Goal: Task Accomplishment & Management: Manage account settings

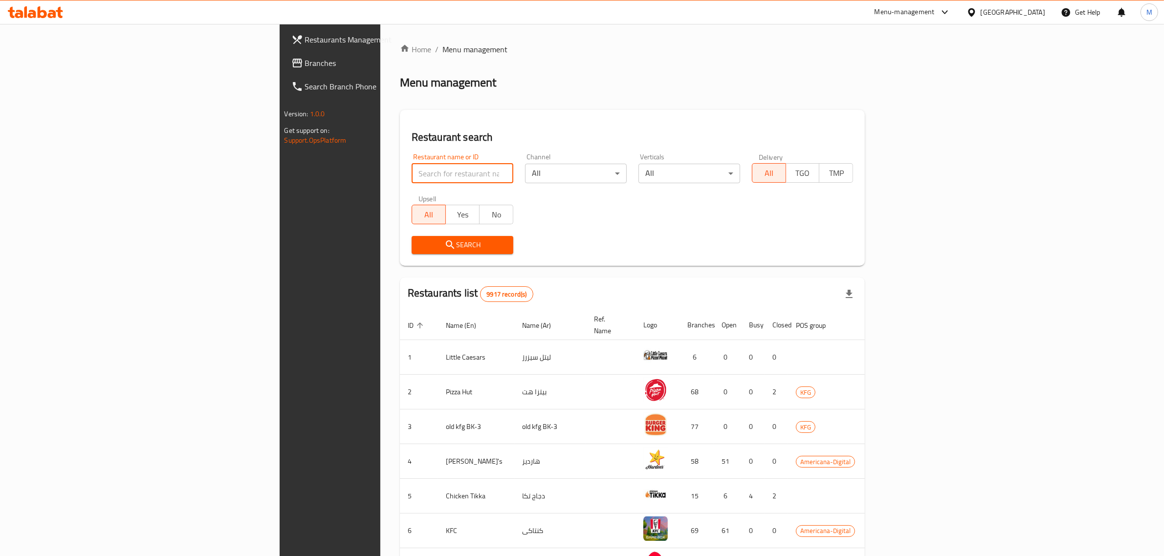
click at [411, 174] on input "search" at bounding box center [462, 174] width 102 height 20
click at [411, 166] on input "search" at bounding box center [462, 174] width 102 height 20
click button "Search" at bounding box center [462, 245] width 102 height 18
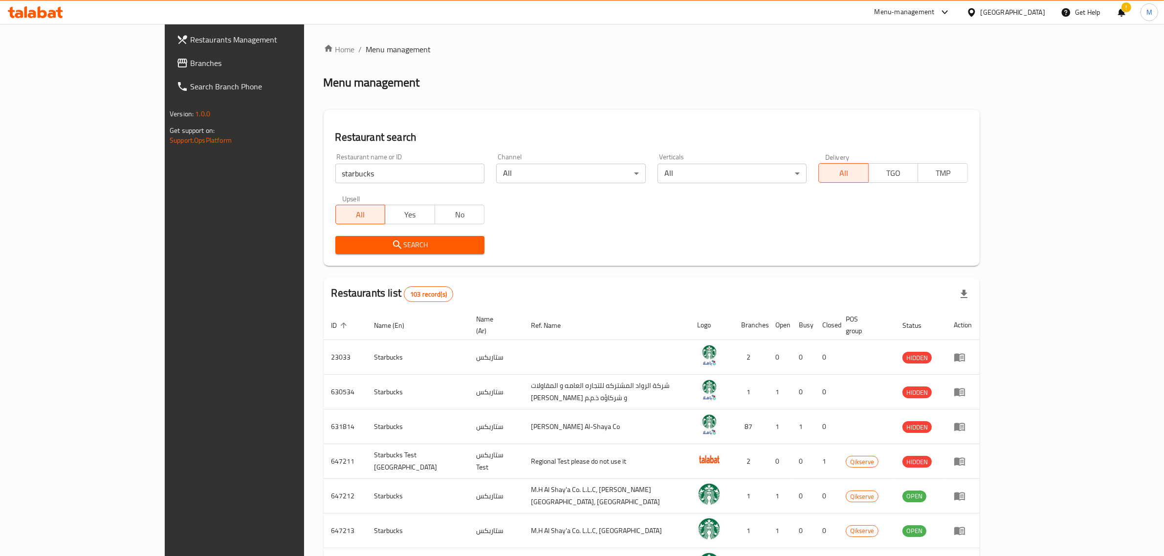
click at [335, 166] on input "starbucks" at bounding box center [410, 174] width 150 height 20
type input "dunkin"
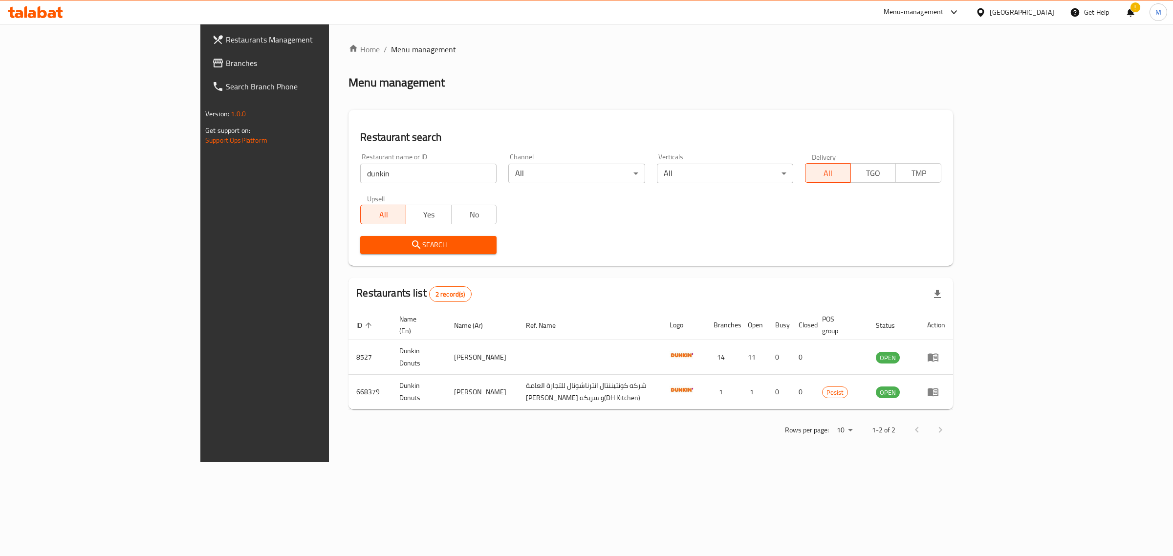
click at [348, 53] on ol "Home / Menu management" at bounding box center [650, 49] width 604 height 12
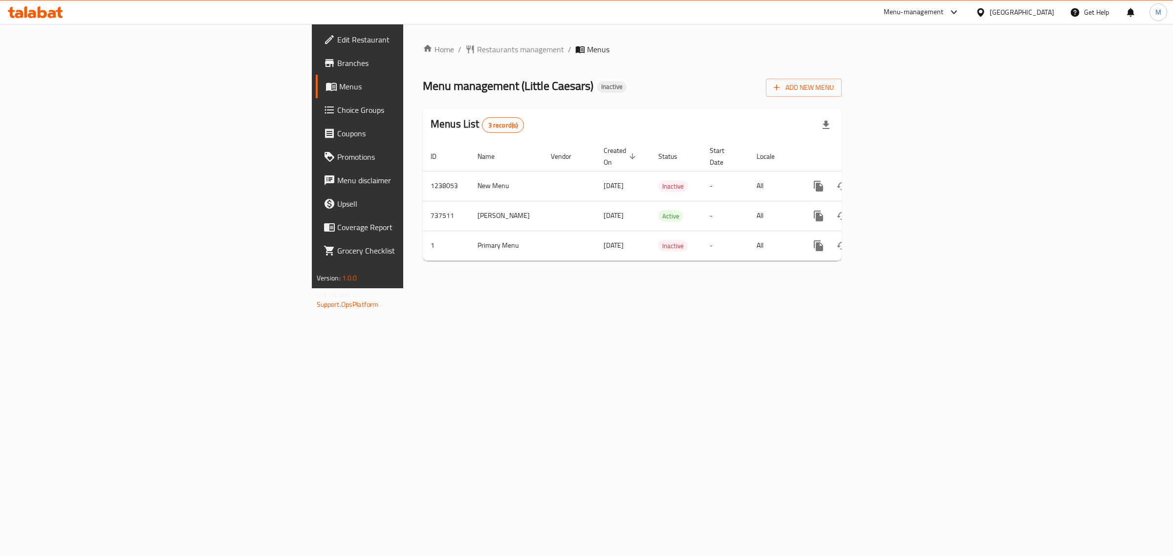
click at [944, 16] on div "Menu-management" at bounding box center [914, 12] width 60 height 12
click at [933, 61] on div "Agent Campaigns Center" at bounding box center [902, 66] width 89 height 22
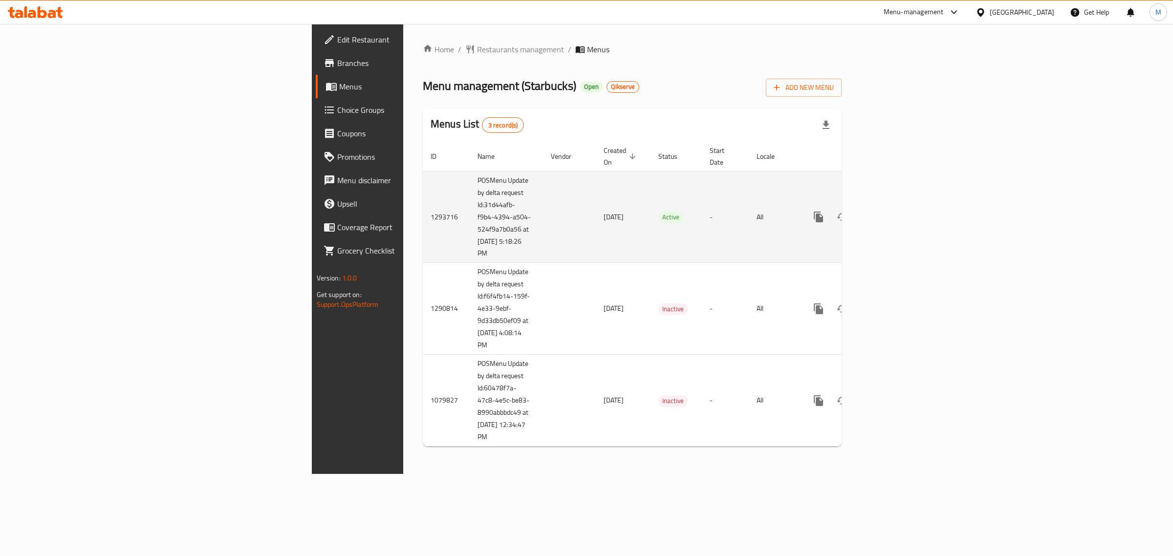
click at [895, 211] on icon "enhanced table" at bounding box center [889, 217] width 12 height 12
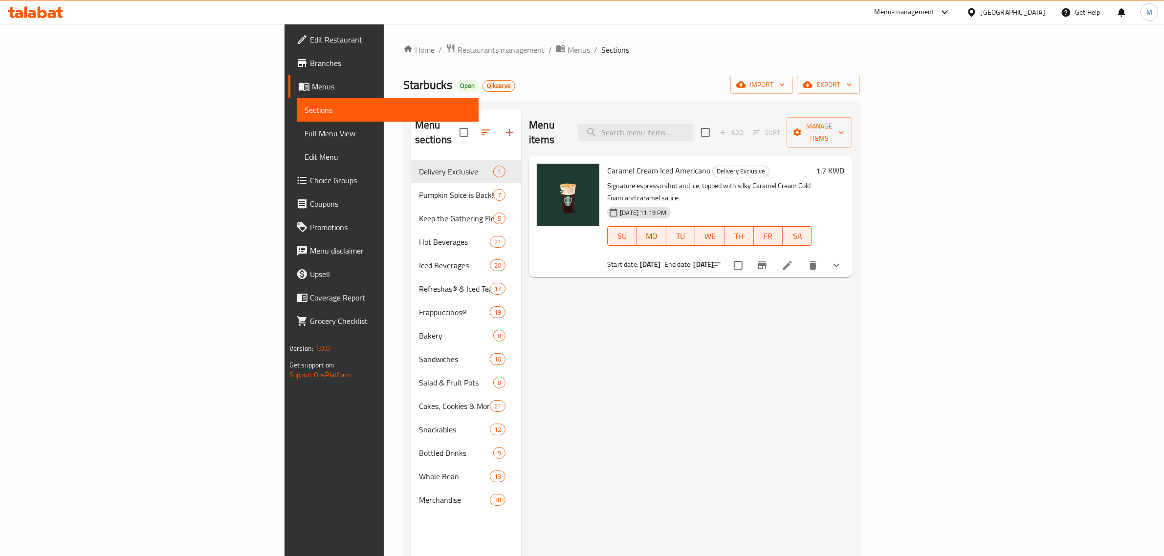
click at [724, 138] on div "Menu items Add Sort Manage items" at bounding box center [690, 132] width 323 height 46
click at [693, 132] on input "search" at bounding box center [635, 132] width 115 height 17
paste input "Peach Apple"
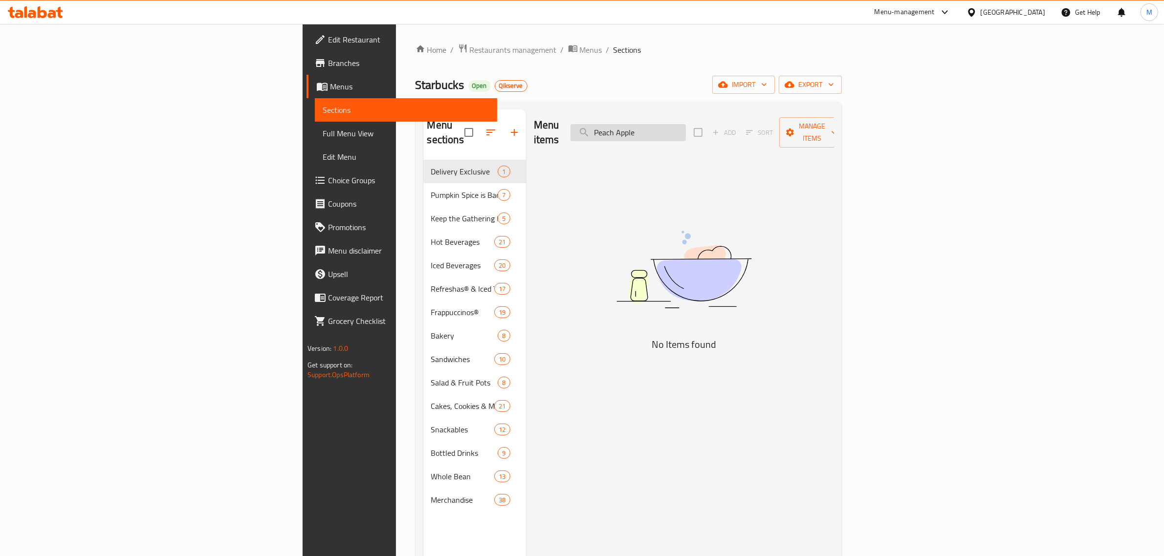
click at [686, 128] on input "Peach Apple" at bounding box center [627, 132] width 115 height 17
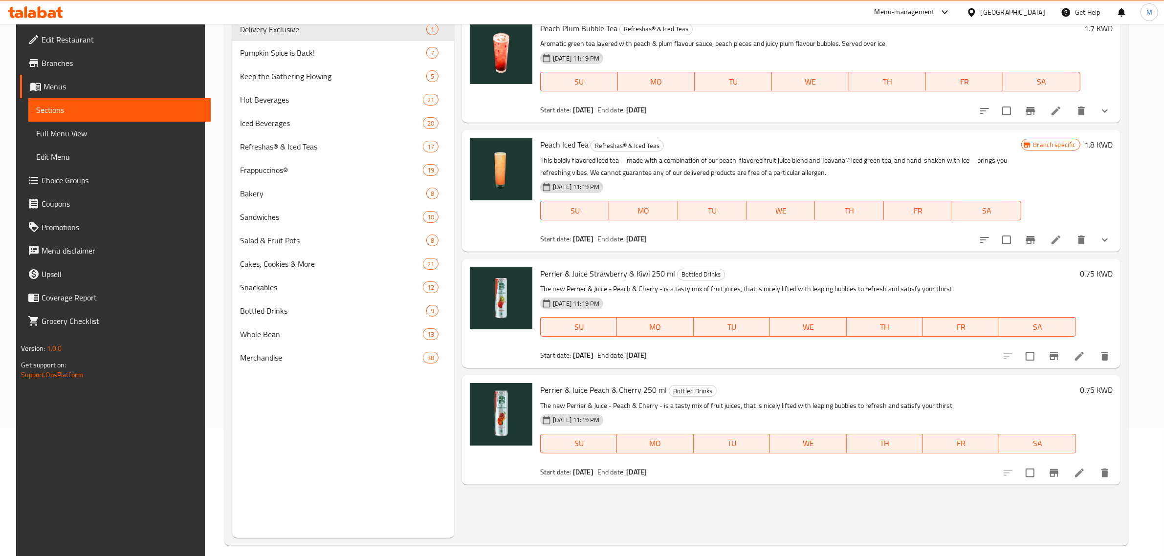
scroll to position [137, 0]
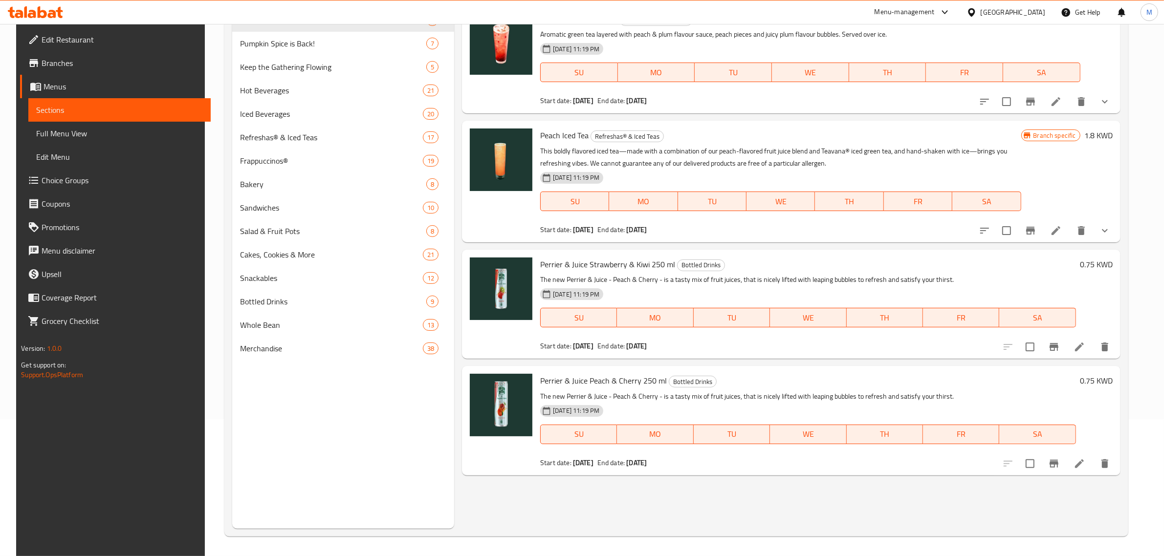
type input "Peach"
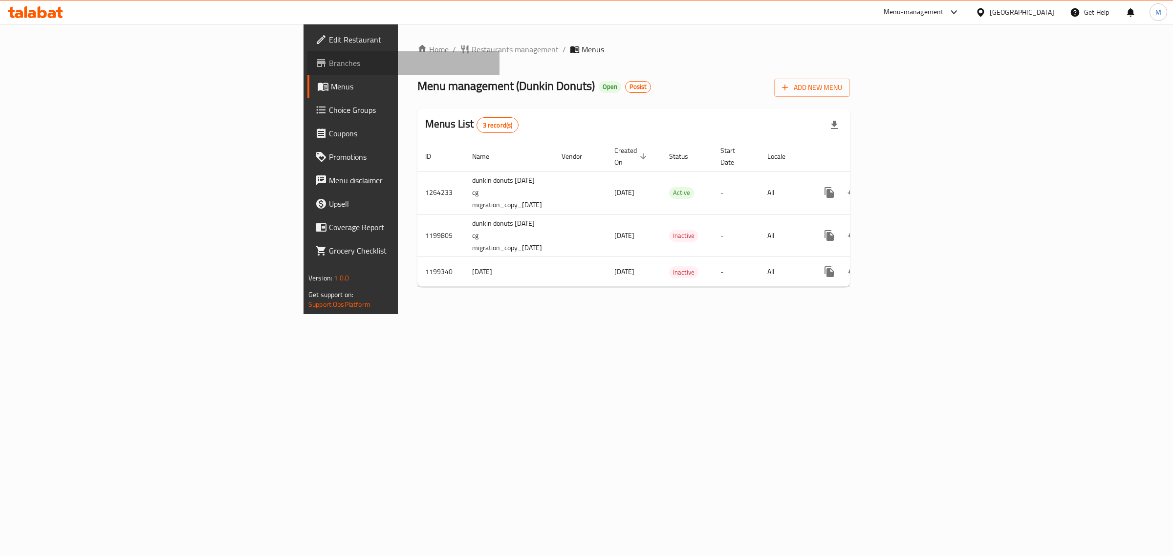
click at [329, 61] on span "Branches" at bounding box center [410, 63] width 163 height 12
click at [307, 55] on link "Branches" at bounding box center [403, 62] width 192 height 23
